Goal: Complete application form

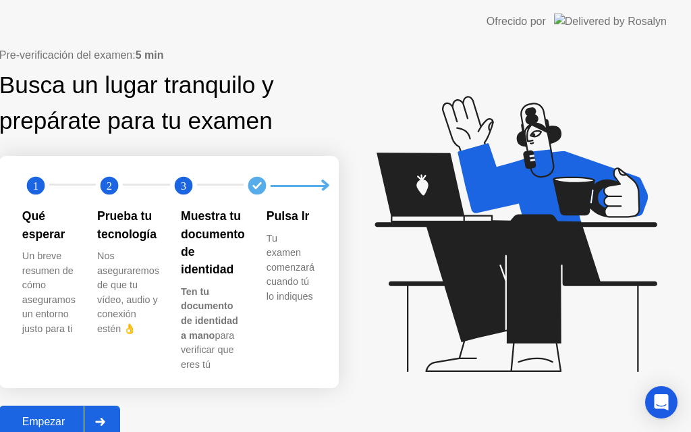
click at [84, 416] on div "Empezar" at bounding box center [43, 422] width 80 height 12
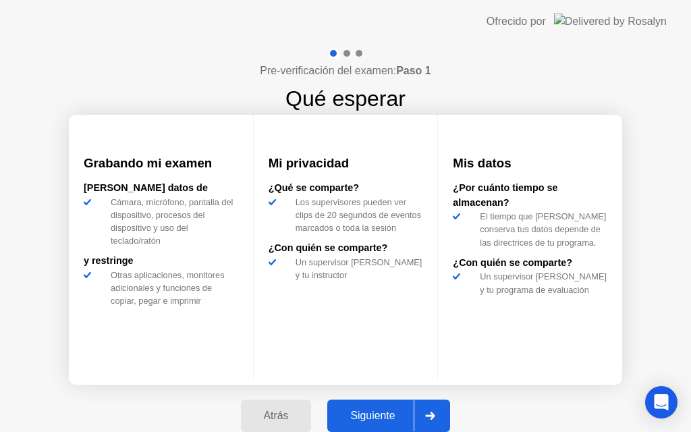
click at [378, 410] on div "Siguiente" at bounding box center [372, 416] width 82 height 12
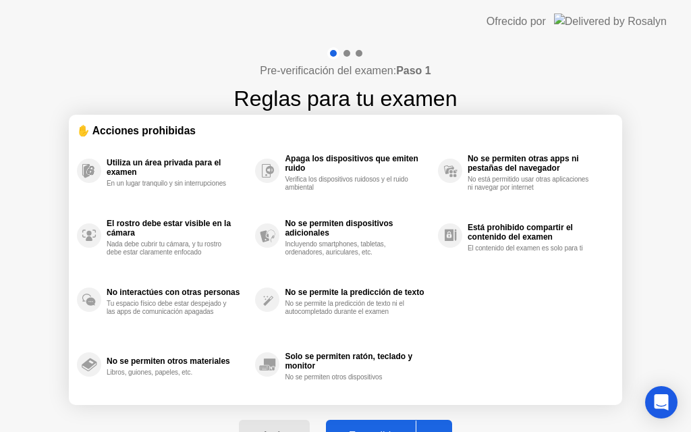
click at [371, 431] on div "Entendido" at bounding box center [373, 436] width 86 height 12
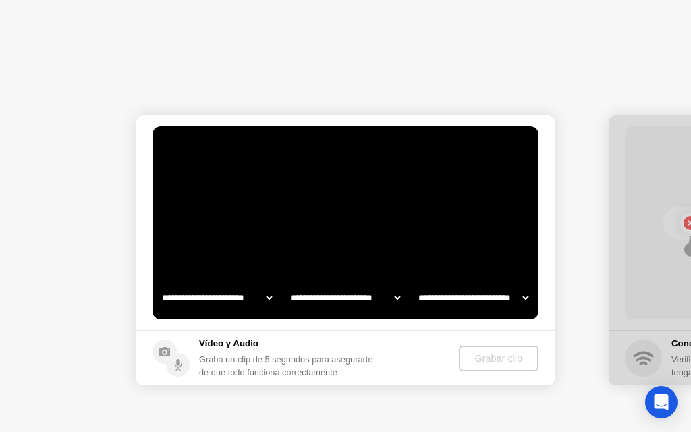
select select "**********"
select select "*******"
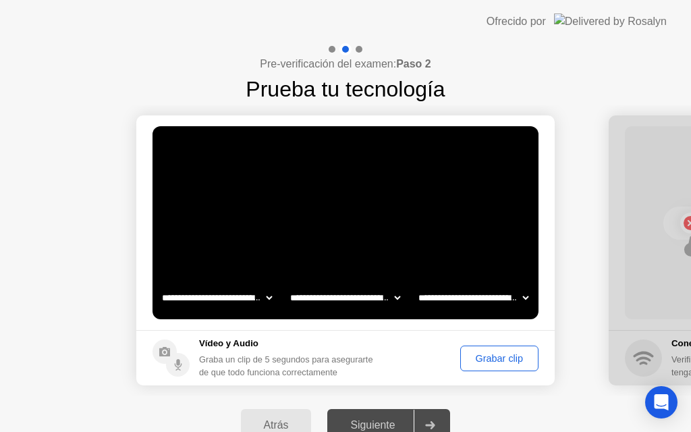
click at [505, 356] on div "Grabar clip" at bounding box center [499, 358] width 69 height 11
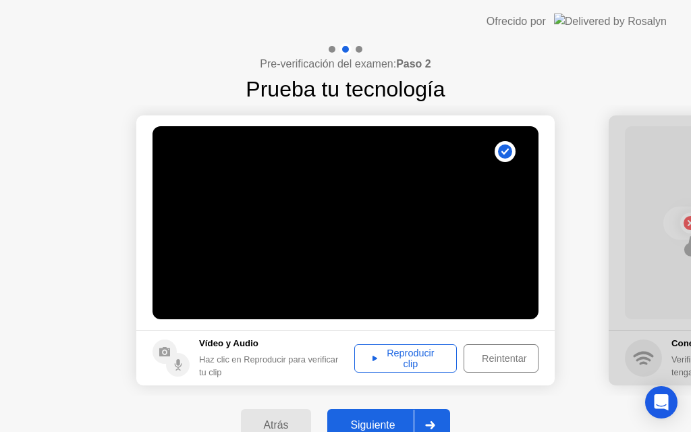
click at [419, 348] on div "Reproducir clip" at bounding box center [405, 359] width 93 height 22
click at [379, 431] on div "Siguiente" at bounding box center [372, 425] width 82 height 12
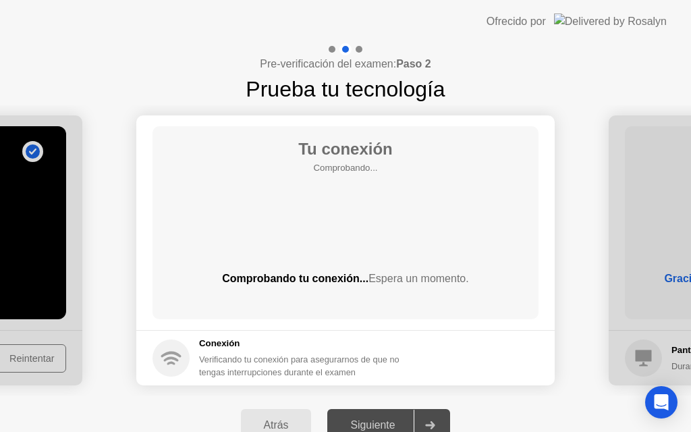
click at [270, 427] on div "Atrás" at bounding box center [276, 425] width 63 height 12
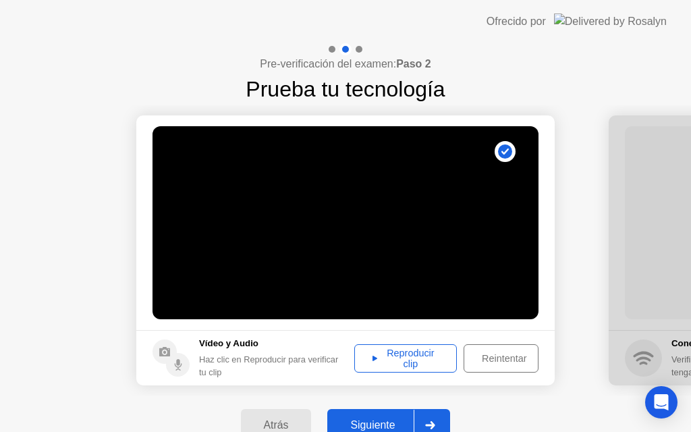
click at [387, 348] on div "Reproducir clip" at bounding box center [405, 359] width 93 height 22
click at [493, 363] on div "Reintentar" at bounding box center [505, 358] width 72 height 11
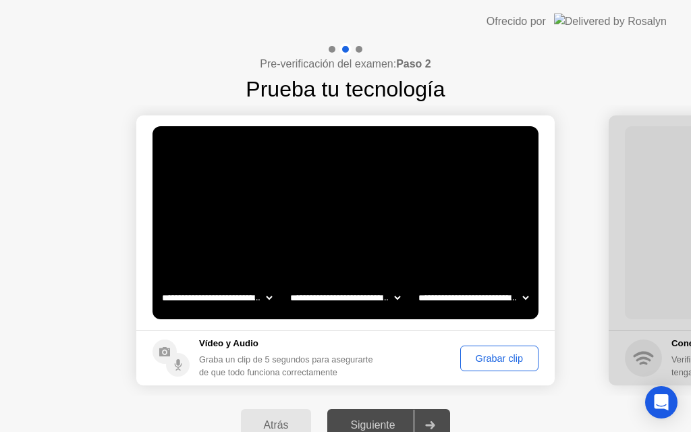
click at [493, 363] on div "Grabar clip" at bounding box center [499, 358] width 69 height 11
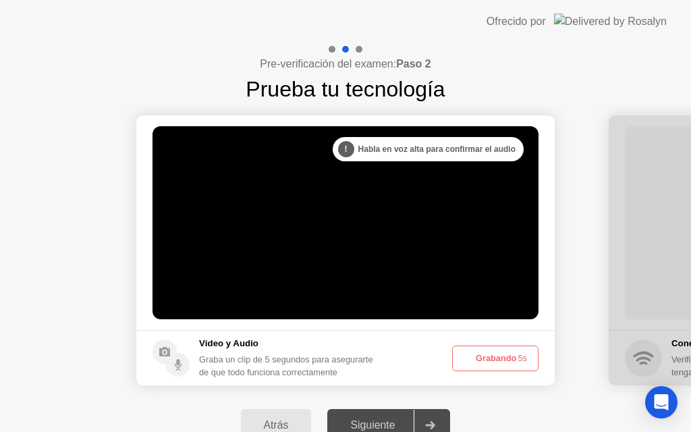
click at [494, 363] on button "Grabando 5s" at bounding box center [495, 359] width 86 height 26
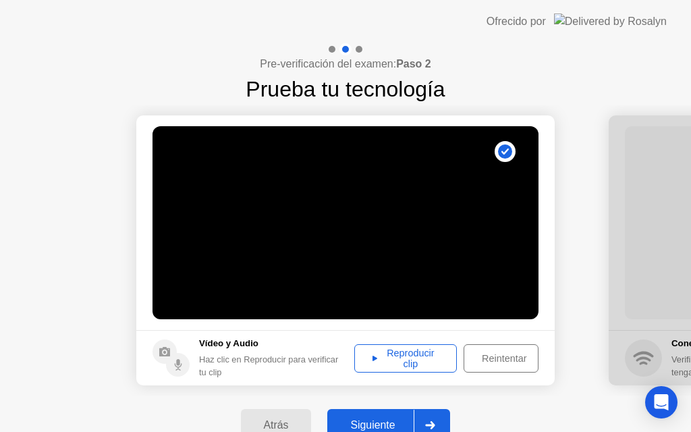
click at [442, 373] on footer "Vídeo y Audio Haz clic en Reproducir para verificar tu clip Reproducir clip Rei…" at bounding box center [345, 357] width 419 height 55
click at [422, 363] on div "Reproducir clip" at bounding box center [405, 359] width 93 height 22
click at [508, 365] on button "Reintentar" at bounding box center [501, 358] width 75 height 28
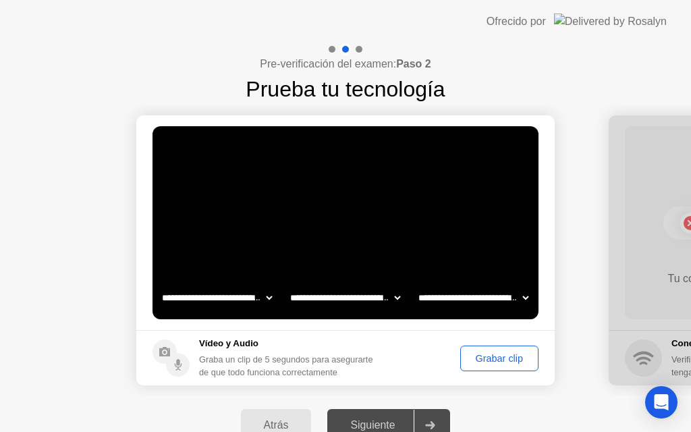
click at [486, 353] on div "Grabar clip" at bounding box center [499, 358] width 69 height 11
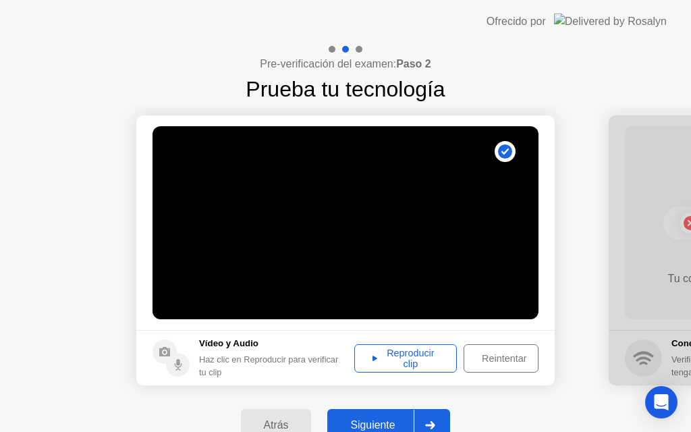
click at [435, 364] on div "Reproducir clip" at bounding box center [405, 359] width 93 height 22
click at [483, 360] on div "Reintentar" at bounding box center [505, 358] width 72 height 11
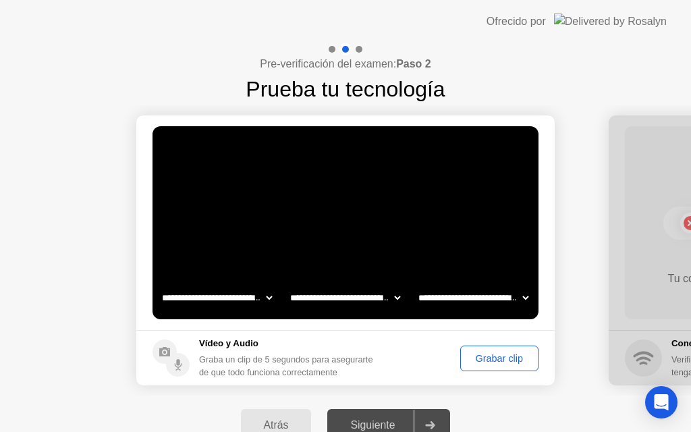
click at [482, 349] on button "Grabar clip" at bounding box center [499, 359] width 78 height 26
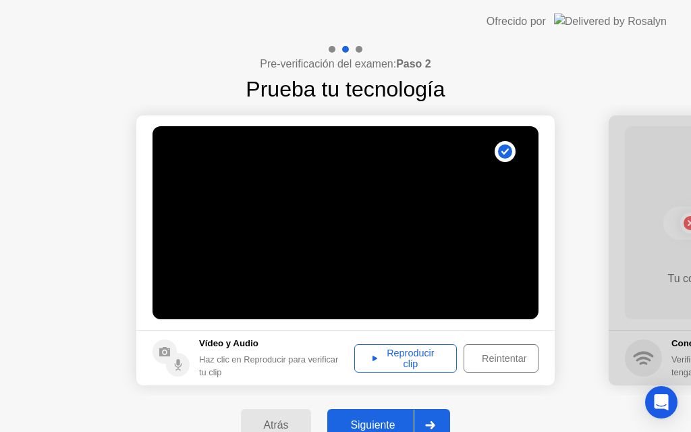
click at [421, 358] on div "Reproducir clip" at bounding box center [405, 359] width 93 height 22
click at [383, 423] on div "Siguiente" at bounding box center [372, 425] width 82 height 12
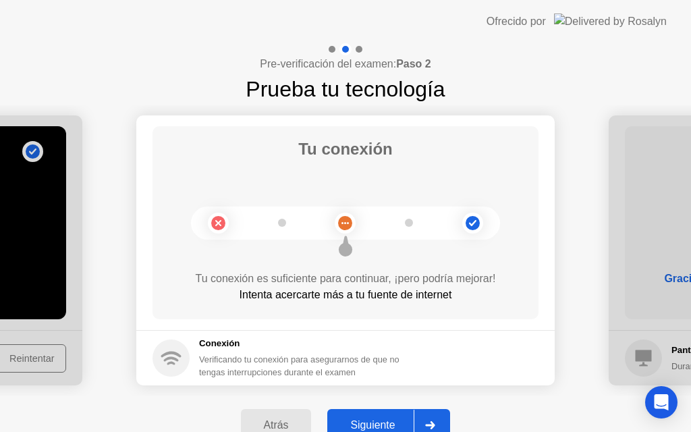
click at [545, 92] on div "Pre-verificación del examen: Paso 2 Prueba tu tecnología" at bounding box center [345, 74] width 691 height 62
click at [360, 427] on div "Siguiente" at bounding box center [372, 425] width 82 height 12
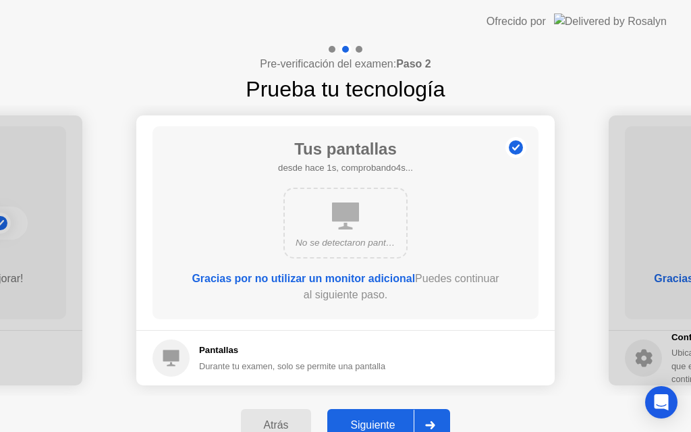
click at [361, 431] on div "Siguiente" at bounding box center [372, 425] width 82 height 12
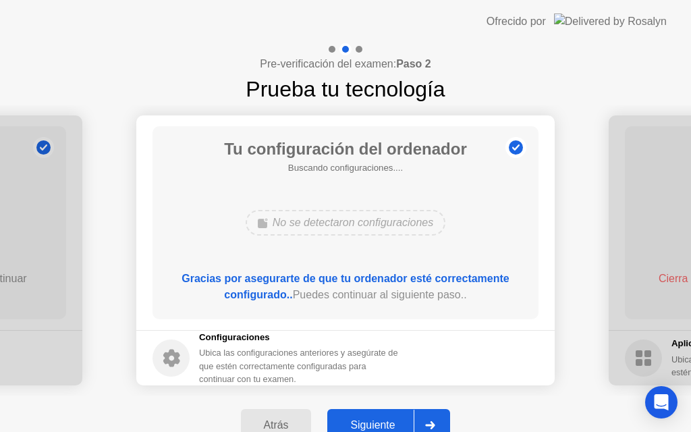
click at [365, 419] on div "Siguiente" at bounding box center [372, 425] width 82 height 12
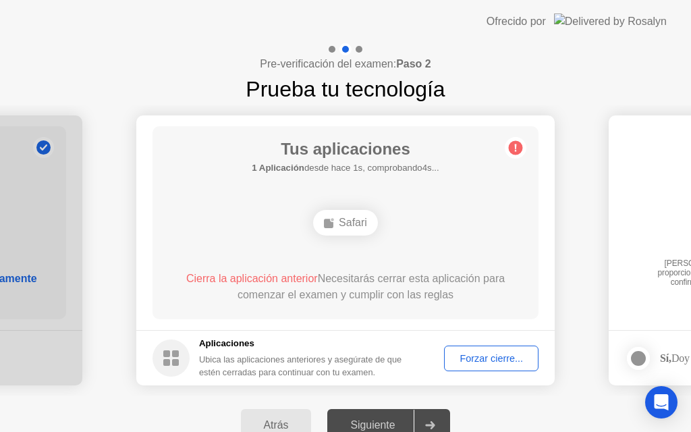
click at [498, 359] on div "Forzar cierre..." at bounding box center [491, 358] width 85 height 11
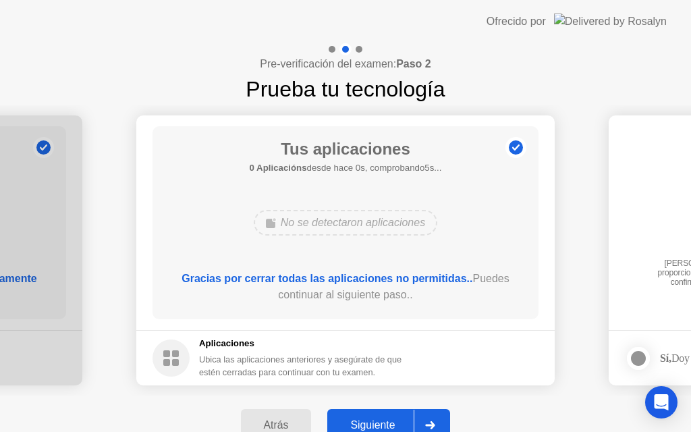
click at [369, 417] on button "Siguiente" at bounding box center [388, 425] width 123 height 32
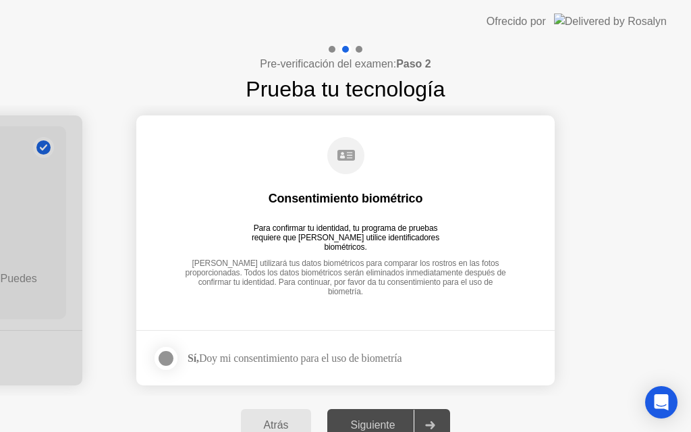
click at [165, 360] on div at bounding box center [166, 358] width 16 height 16
click at [383, 431] on div "Siguiente" at bounding box center [372, 425] width 82 height 12
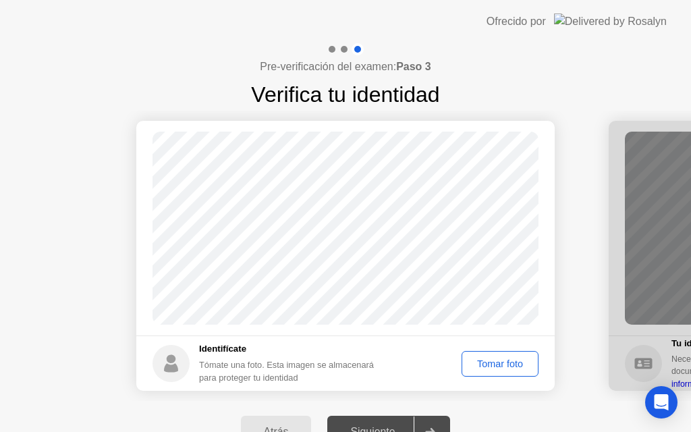
click at [491, 359] on div "Tomar foto" at bounding box center [501, 363] width 68 height 11
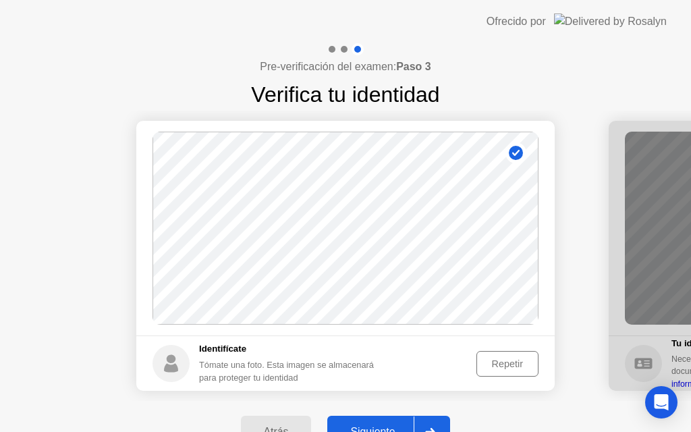
click at [510, 359] on div "Repetir" at bounding box center [507, 363] width 53 height 11
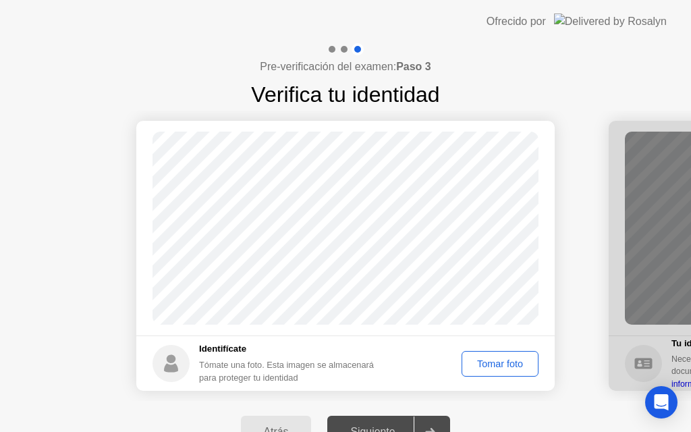
click at [508, 363] on div "Tomar foto" at bounding box center [501, 363] width 68 height 11
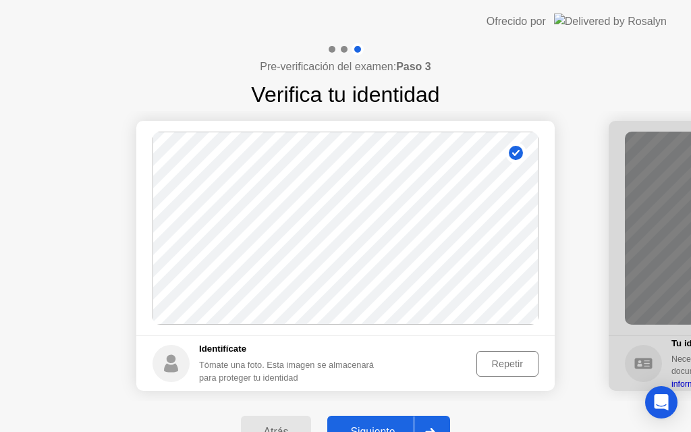
click at [398, 426] on div "Siguiente" at bounding box center [372, 432] width 82 height 12
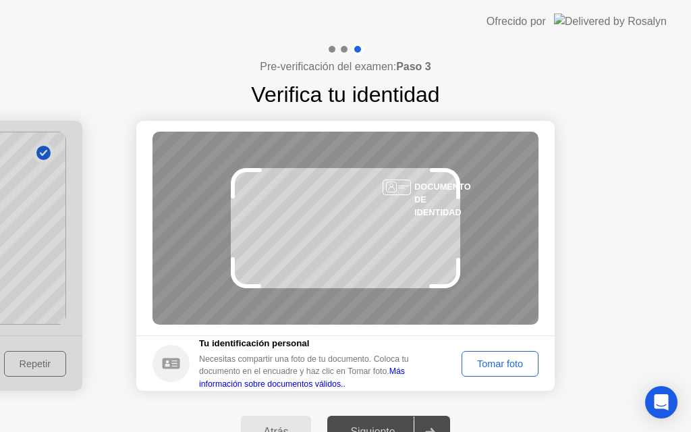
click at [404, 371] on link "Más información sobre documentos válidos.." at bounding box center [302, 378] width 206 height 22
click at [223, 388] on link "Más información sobre documentos válidos.." at bounding box center [302, 378] width 206 height 22
click at [174, 369] on circle at bounding box center [171, 363] width 37 height 37
